Goal: Navigation & Orientation: Find specific page/section

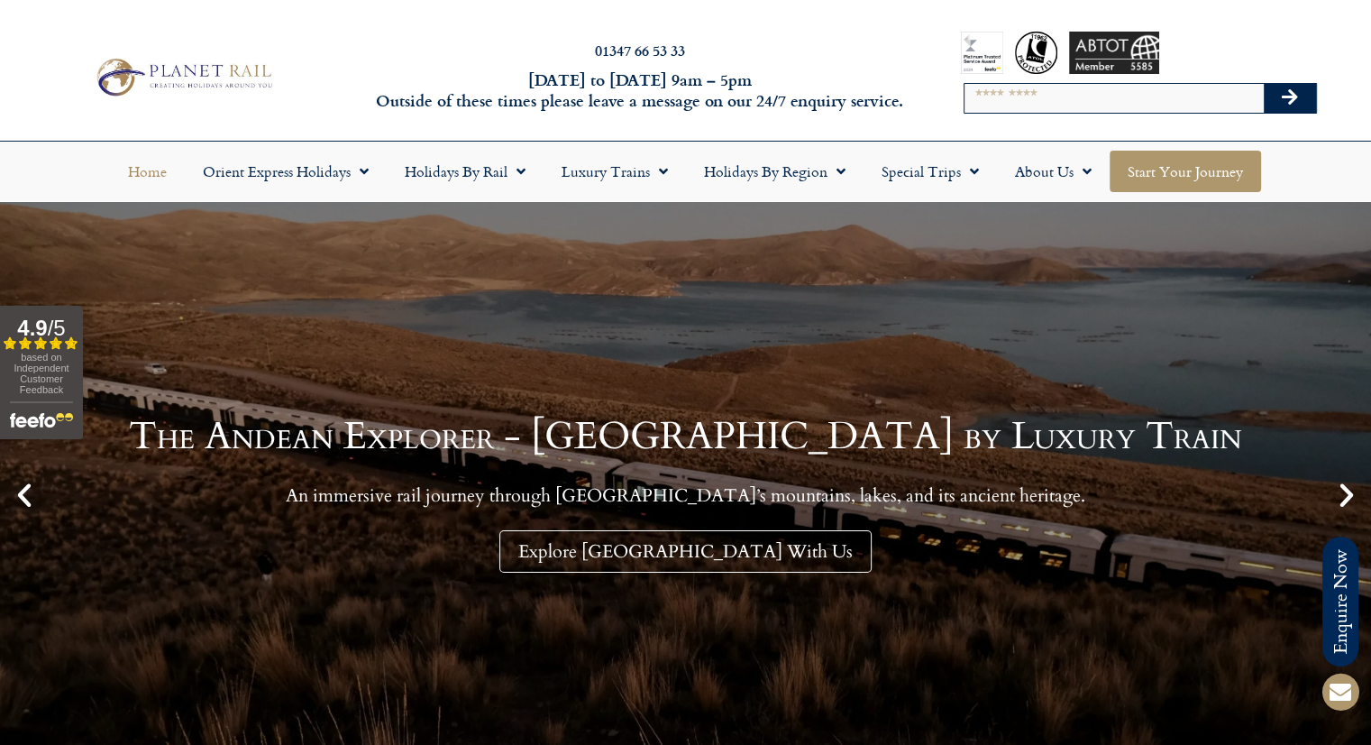
click at [1179, 178] on link "Start your Journey" at bounding box center [1185, 171] width 151 height 41
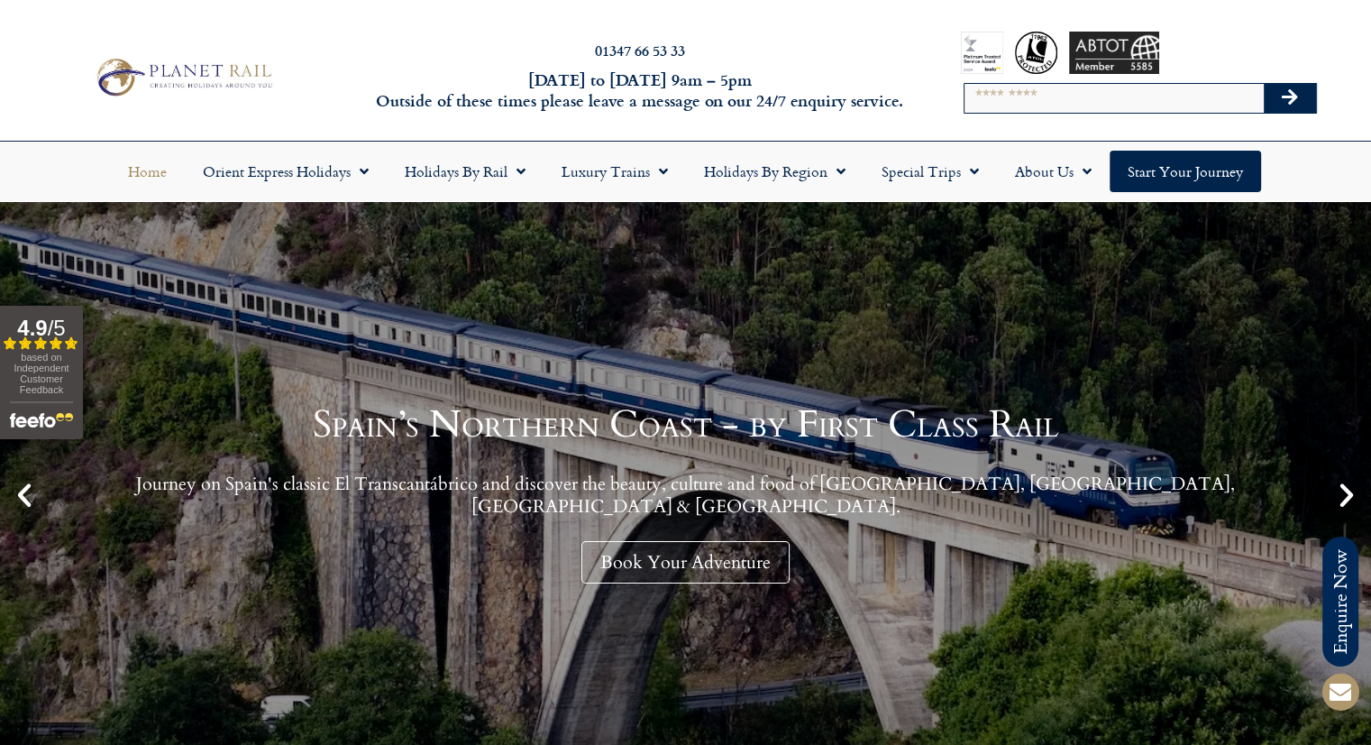
click at [938, 41] on div "Search" at bounding box center [1140, 77] width 453 height 127
